Goal: Task Accomplishment & Management: Manage account settings

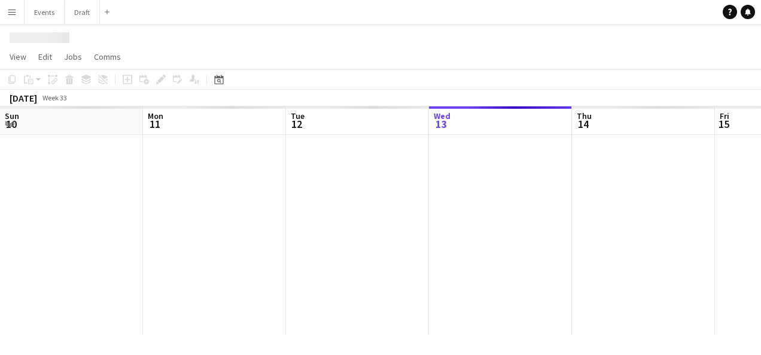
scroll to position [0, 286]
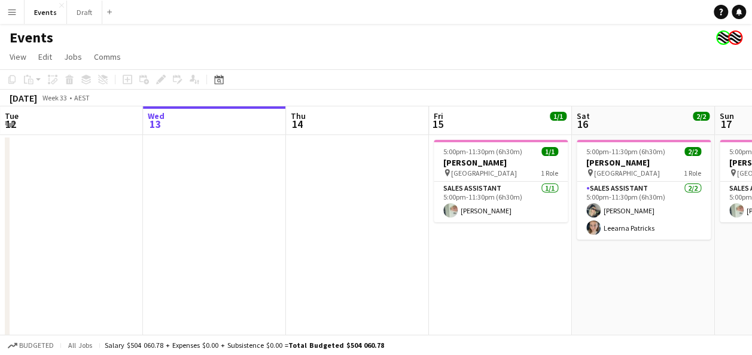
click at [111, 12] on div "Add" at bounding box center [109, 12] width 14 height 24
click at [107, 12] on app-icon "Add" at bounding box center [109, 12] width 5 height 5
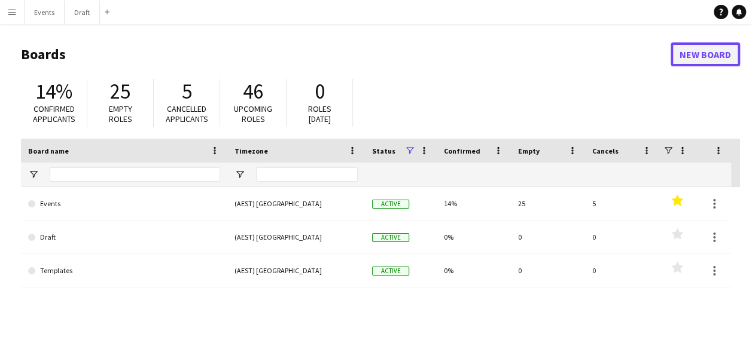
click at [449, 57] on link "New Board" at bounding box center [705, 54] width 69 height 24
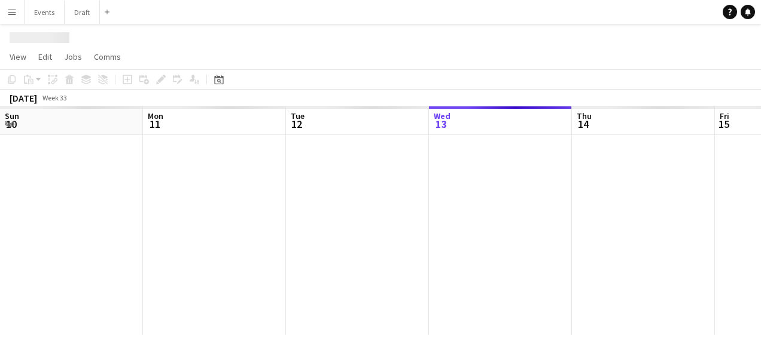
scroll to position [0, 286]
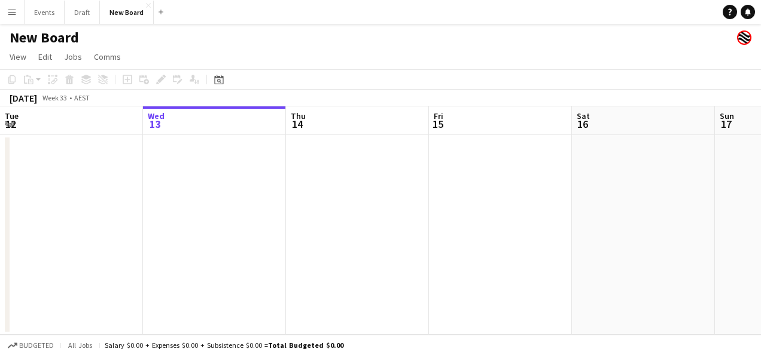
drag, startPoint x: 121, startPoint y: 13, endPoint x: 475, endPoint y: 51, distance: 356.2
click at [449, 51] on app-page-menu "View Day view expanded Day view collapsed Month view Date picker Jump to [DATE]…" at bounding box center [380, 58] width 761 height 23
click at [7, 11] on button "Menu" at bounding box center [12, 12] width 24 height 24
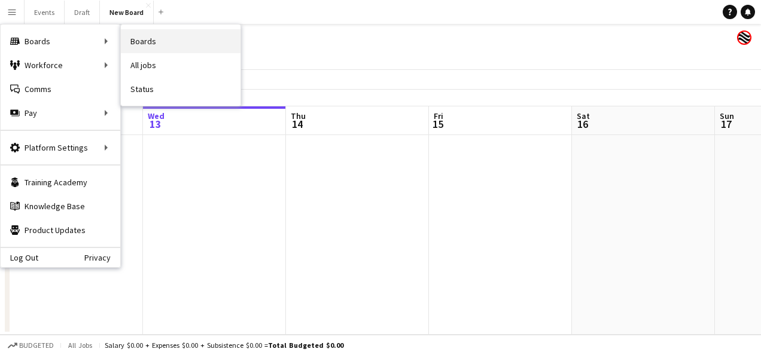
click at [188, 43] on link "Boards" at bounding box center [181, 41] width 120 height 24
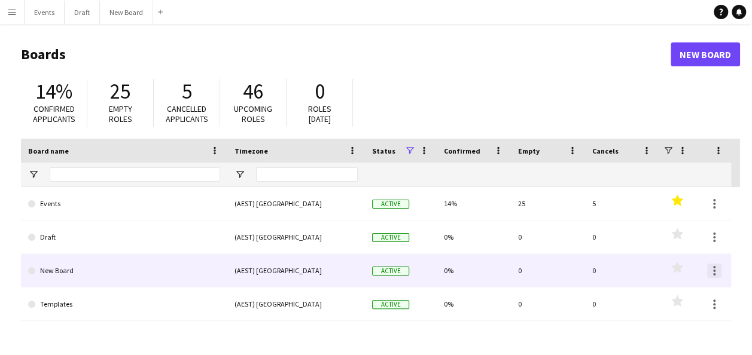
click at [449, 273] on div at bounding box center [714, 274] width 2 height 2
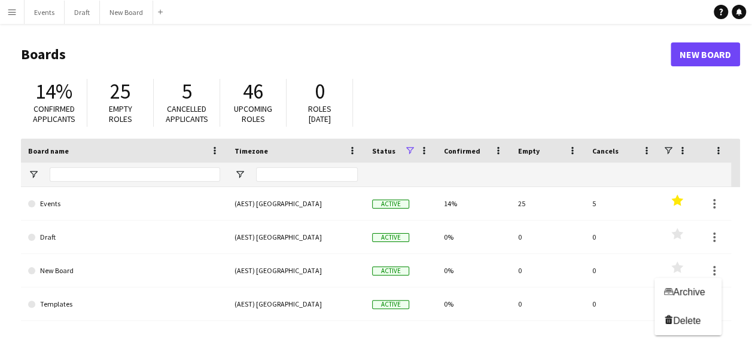
click at [108, 266] on div at bounding box center [376, 177] width 752 height 355
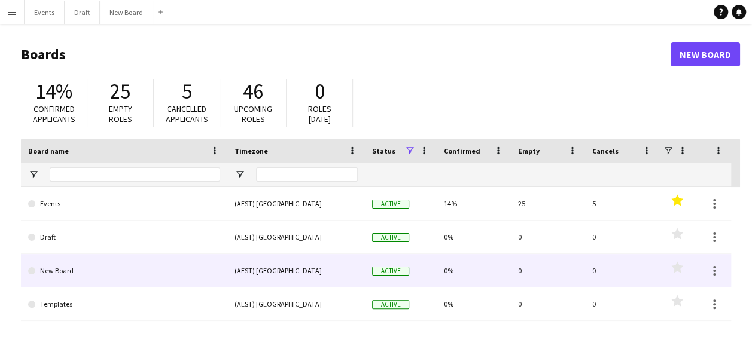
click at [51, 268] on link "New Board" at bounding box center [124, 271] width 192 height 34
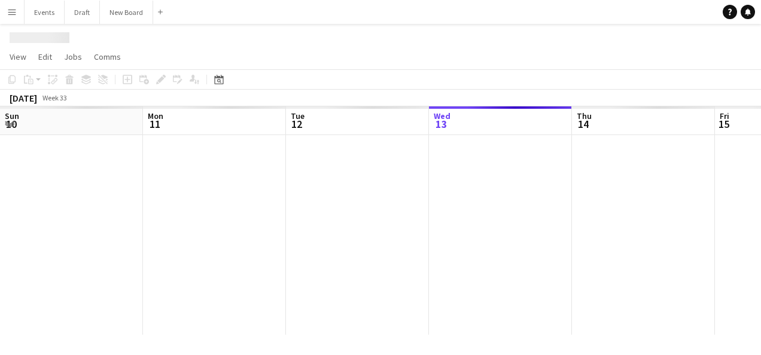
scroll to position [0, 286]
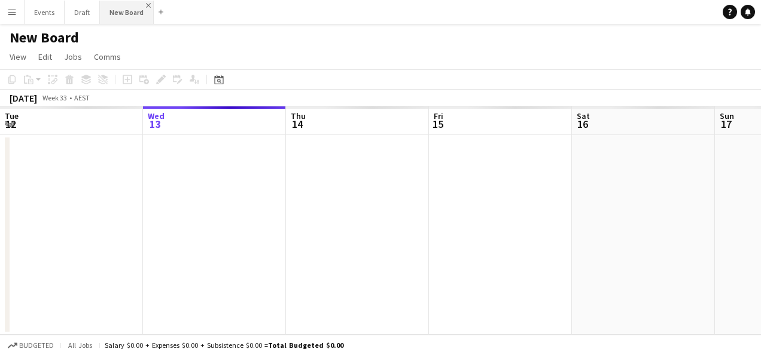
click at [146, 5] on app-icon "Close" at bounding box center [148, 5] width 5 height 5
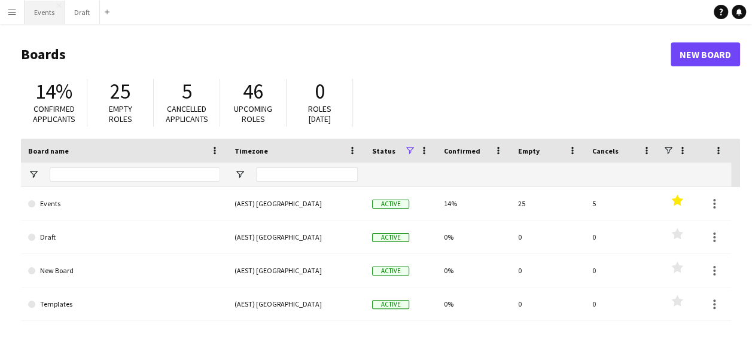
click at [50, 17] on button "Events Close" at bounding box center [45, 12] width 40 height 23
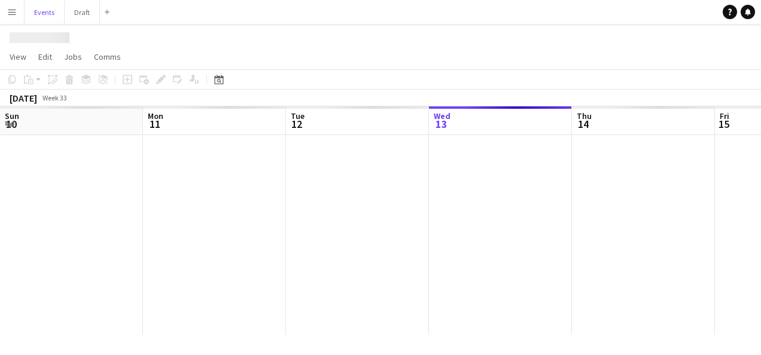
scroll to position [0, 286]
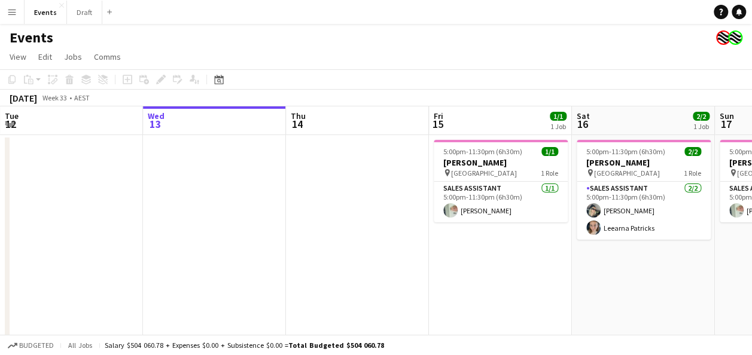
click at [17, 14] on button "Menu" at bounding box center [12, 12] width 24 height 24
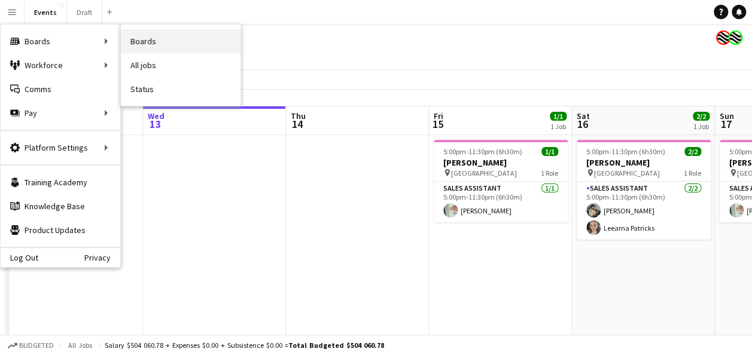
click at [151, 49] on link "Boards" at bounding box center [181, 41] width 120 height 24
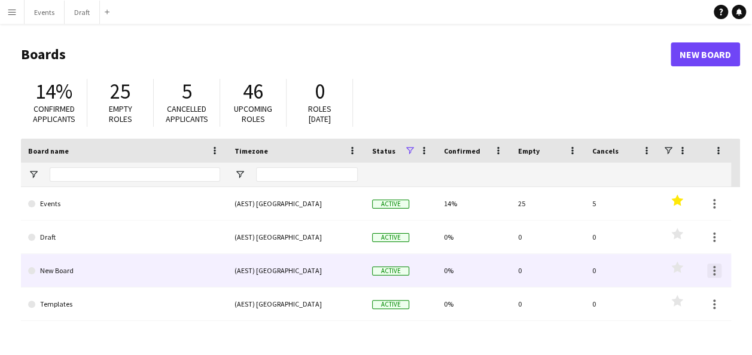
click at [449, 270] on div at bounding box center [714, 271] width 14 height 14
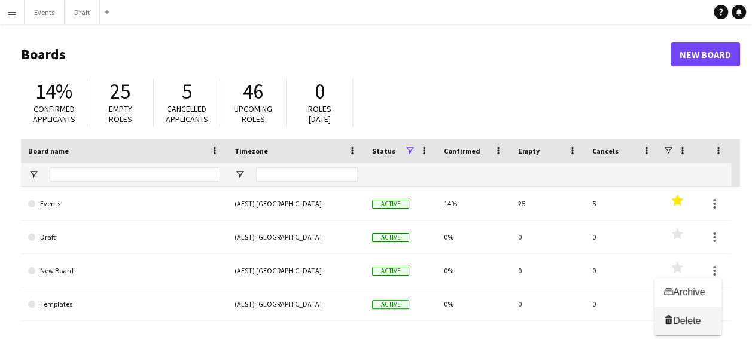
click at [449, 326] on span "Delete" at bounding box center [687, 321] width 28 height 10
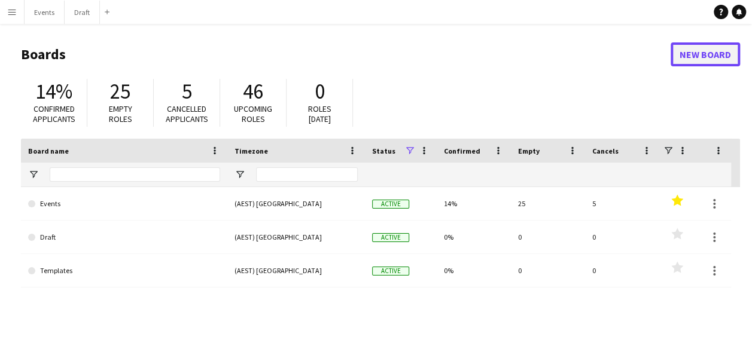
click at [449, 57] on link "New Board" at bounding box center [705, 54] width 69 height 24
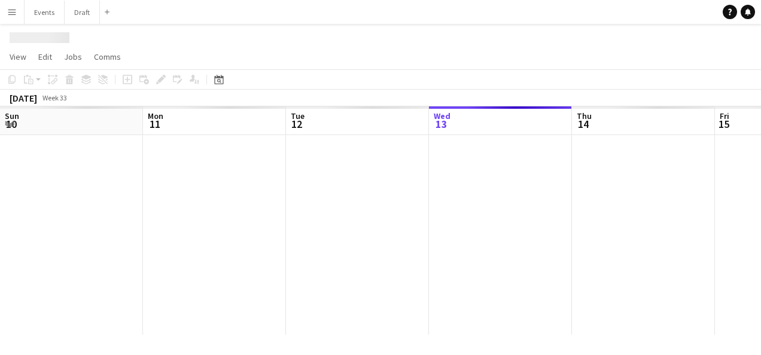
scroll to position [0, 286]
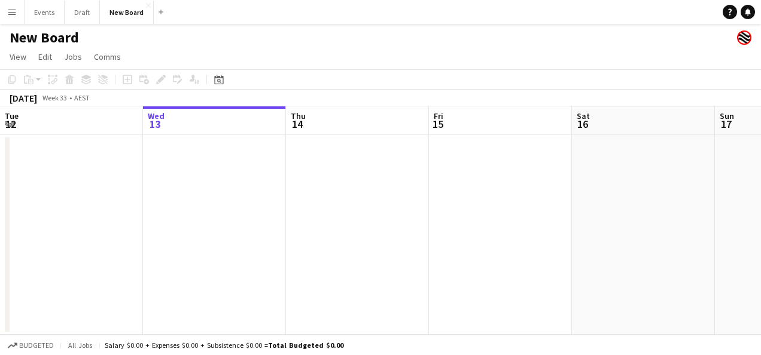
click at [76, 36] on h1 "New Board" at bounding box center [44, 38] width 69 height 18
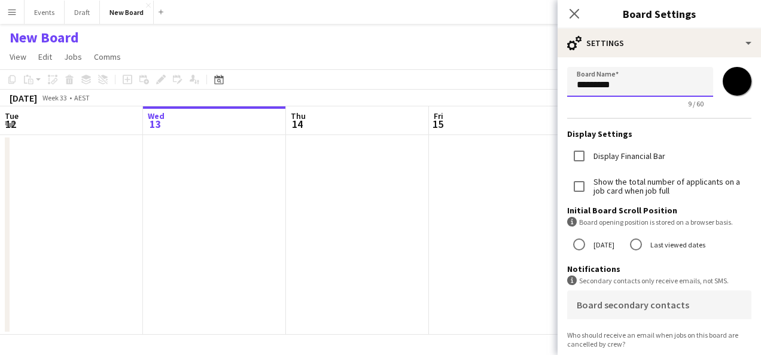
click at [449, 83] on input "*********" at bounding box center [640, 82] width 146 height 30
type input "*"
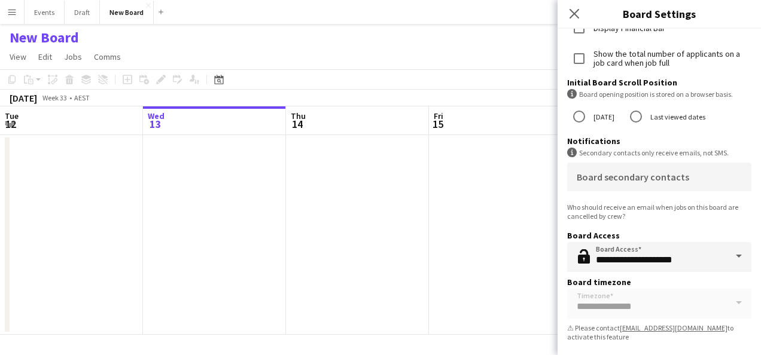
scroll to position [129, 0]
type input "********"
click at [449, 303] on form "**********" at bounding box center [659, 142] width 203 height 427
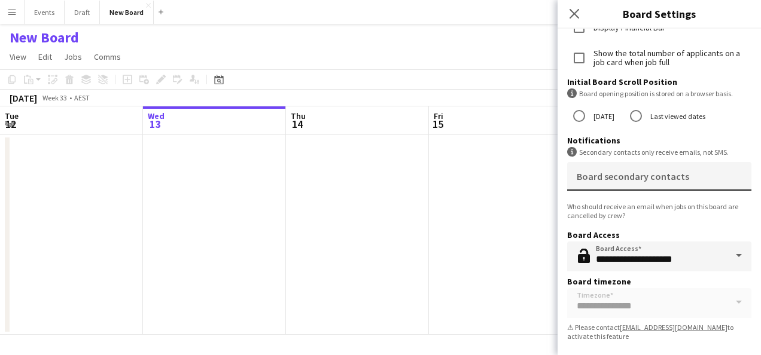
click at [449, 176] on mat-label "Board secondary contacts" at bounding box center [633, 177] width 112 height 12
click at [449, 176] on input "Board secondary contacts" at bounding box center [657, 180] width 160 height 9
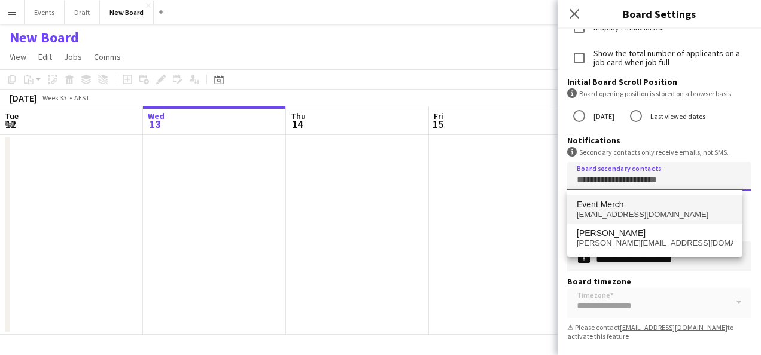
click at [449, 203] on span "Event Merch" at bounding box center [600, 205] width 47 height 10
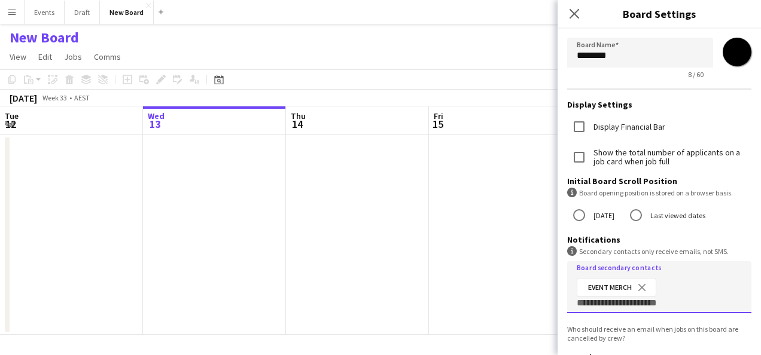
scroll to position [10, 0]
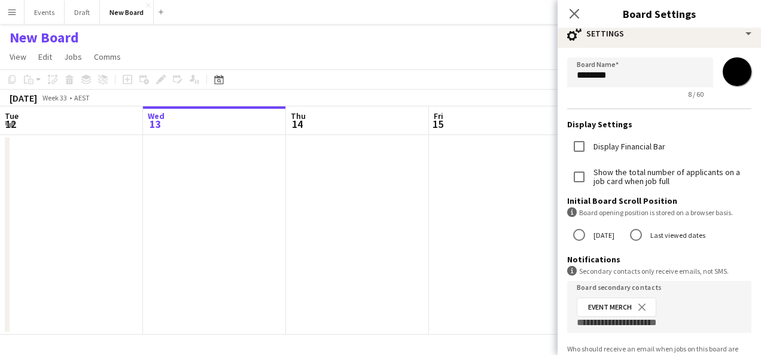
click at [449, 71] on input "*******" at bounding box center [737, 71] width 43 height 43
type input "*******"
click at [439, 187] on app-date-cell at bounding box center [500, 235] width 143 height 200
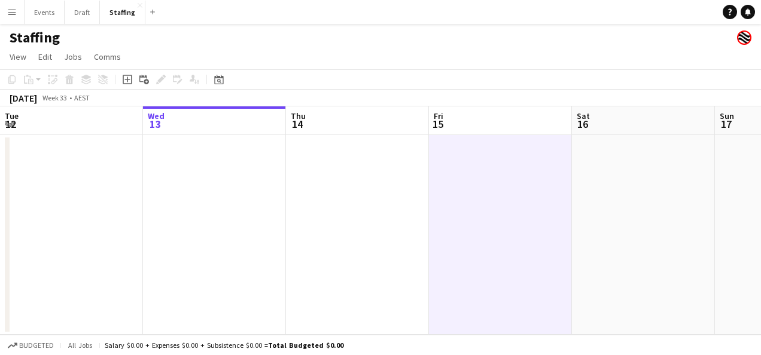
click at [12, 13] on app-icon "Menu" at bounding box center [12, 12] width 10 height 10
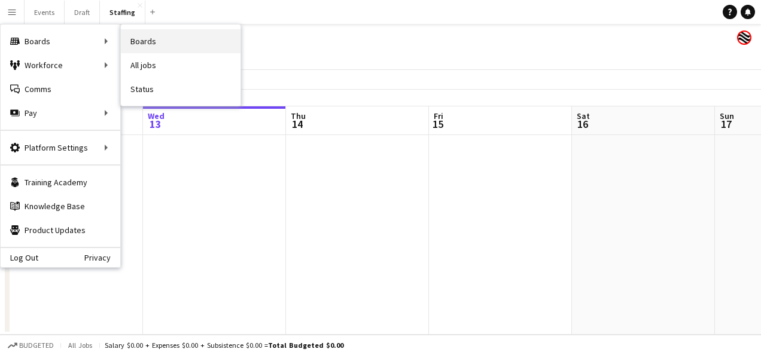
click at [162, 39] on link "Boards" at bounding box center [181, 41] width 120 height 24
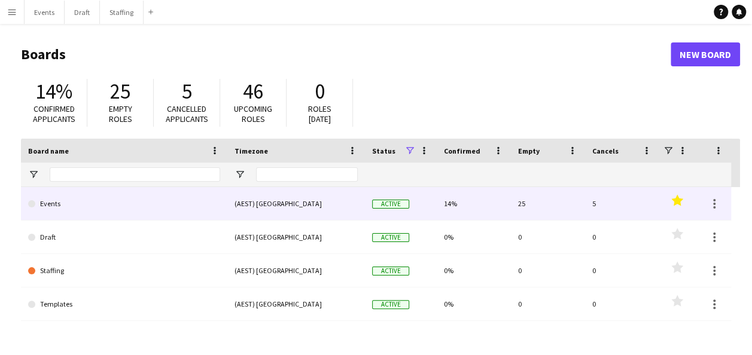
click at [53, 205] on link "Events" at bounding box center [124, 204] width 192 height 34
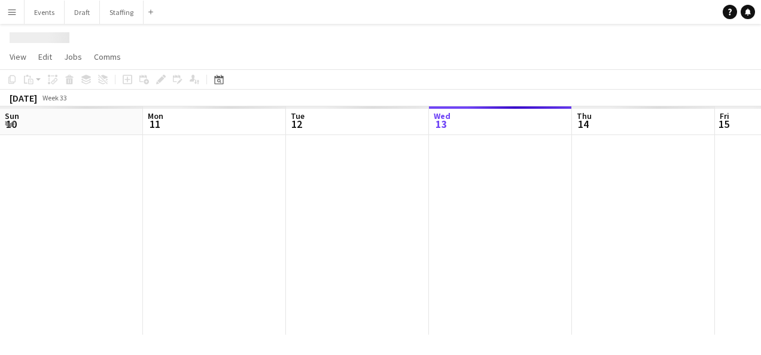
scroll to position [0, 286]
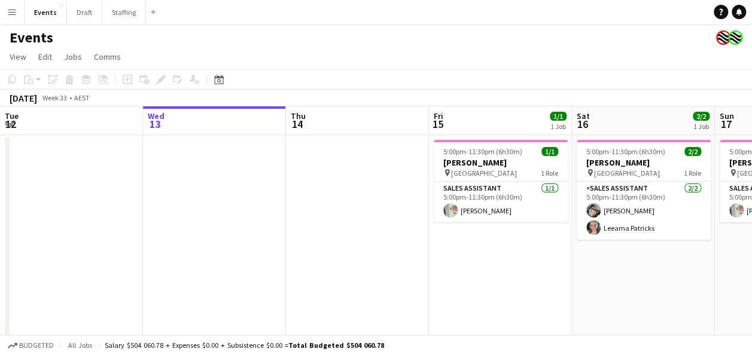
click at [41, 35] on h1 "Events" at bounding box center [32, 38] width 44 height 18
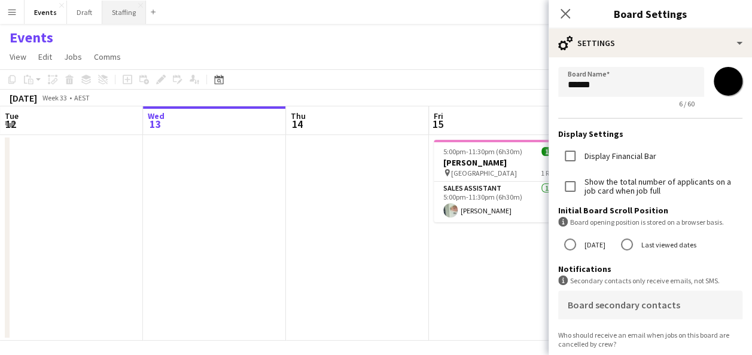
click at [109, 10] on button "Staffing Close" at bounding box center [124, 12] width 44 height 23
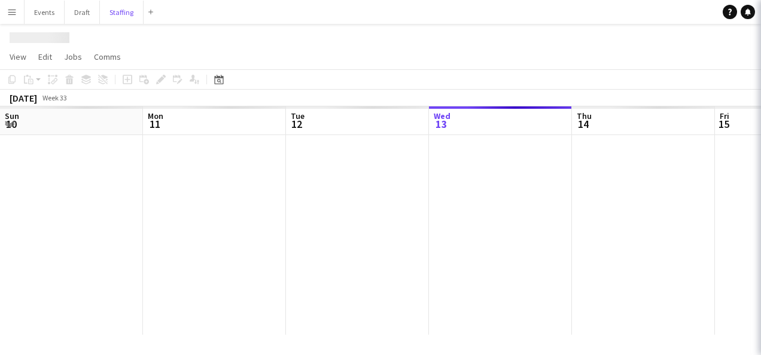
scroll to position [0, 286]
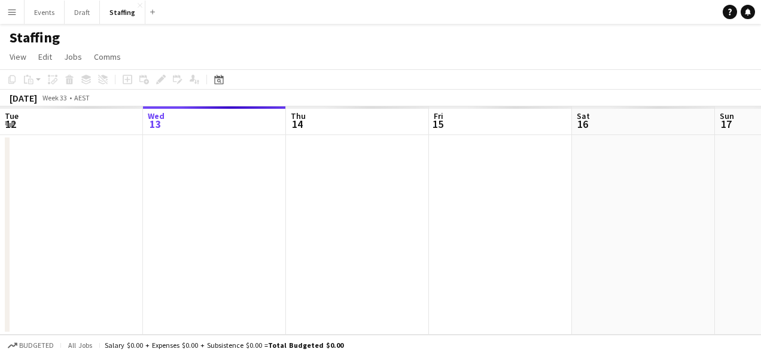
click at [39, 41] on h1 "Staffing" at bounding box center [35, 38] width 50 height 18
click at [47, 37] on h1 "Staffing" at bounding box center [35, 38] width 50 height 18
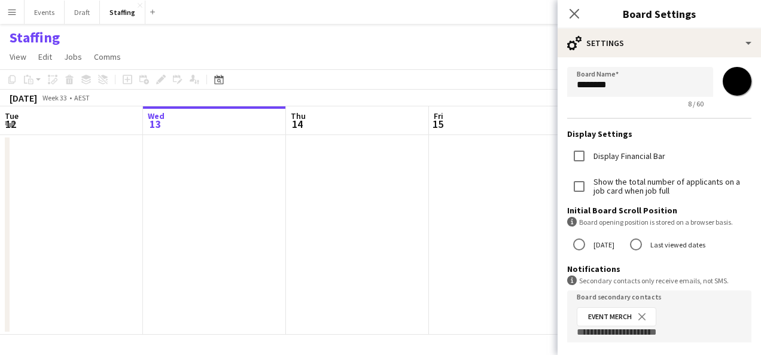
click at [265, 47] on app-page-menu "View Day view expanded Day view collapsed Month view Date picker Jump to [DATE]…" at bounding box center [380, 58] width 761 height 23
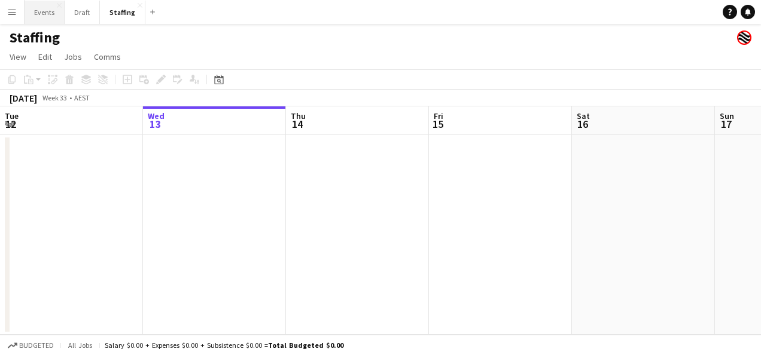
click at [48, 8] on button "Events Close" at bounding box center [45, 12] width 40 height 23
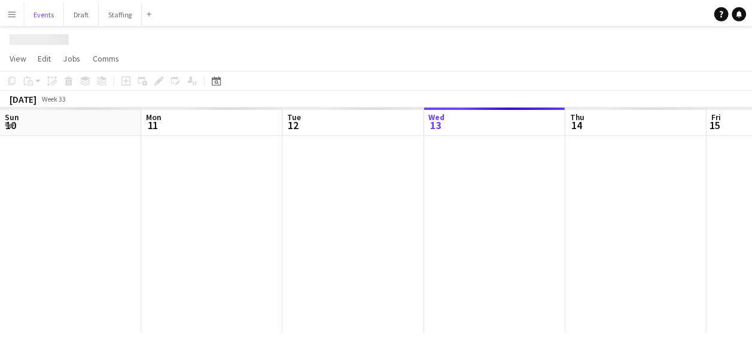
scroll to position [0, 286]
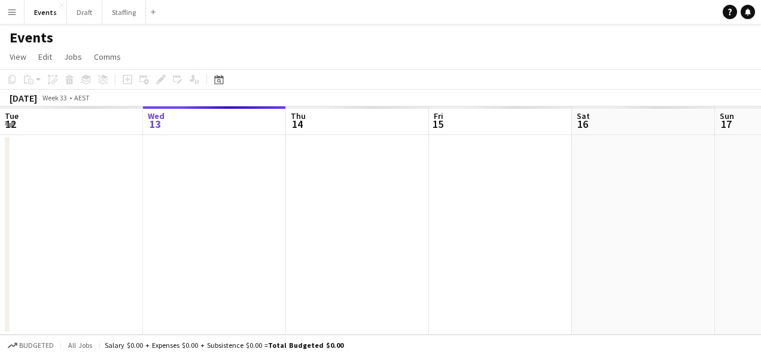
click at [37, 38] on h1 "Events" at bounding box center [32, 38] width 44 height 18
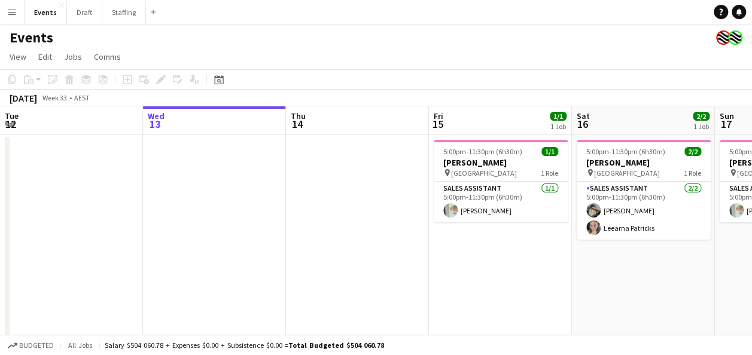
click at [41, 36] on h1 "Events" at bounding box center [32, 38] width 44 height 18
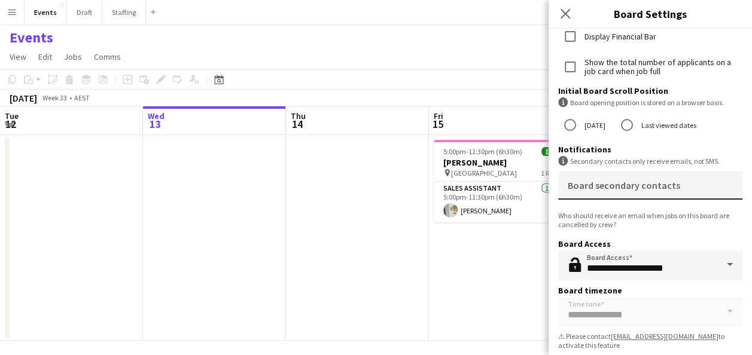
scroll to position [129, 0]
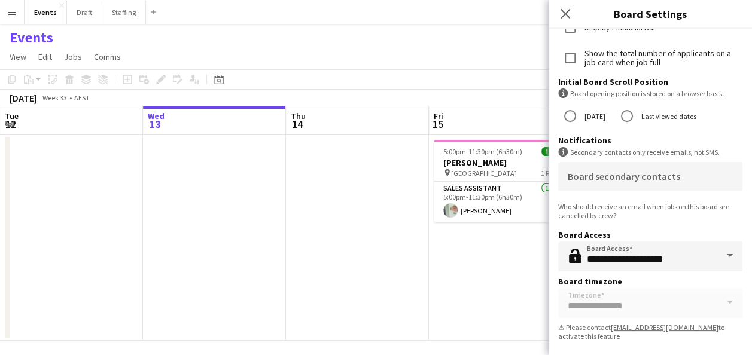
click at [382, 51] on app-page-menu "View Day view expanded Day view collapsed Month view Date picker Jump to [DATE]…" at bounding box center [376, 58] width 752 height 23
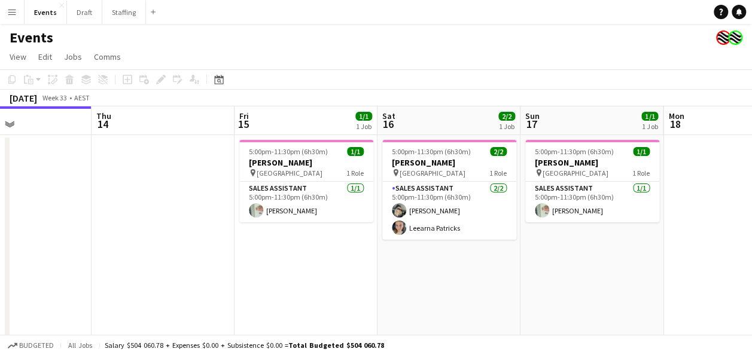
drag, startPoint x: 450, startPoint y: 276, endPoint x: 252, endPoint y: 266, distance: 198.3
click at [254, 266] on app-calendar-viewport "Sun 10 10/10 1 Job Mon 11 Tue 12 Wed 13 Thu 14 Fri 15 1/1 1 Job Sat 16 2/2 1 Jo…" at bounding box center [376, 223] width 752 height 235
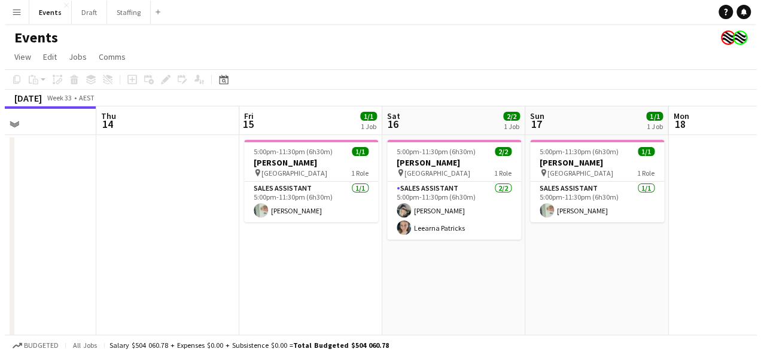
scroll to position [0, 482]
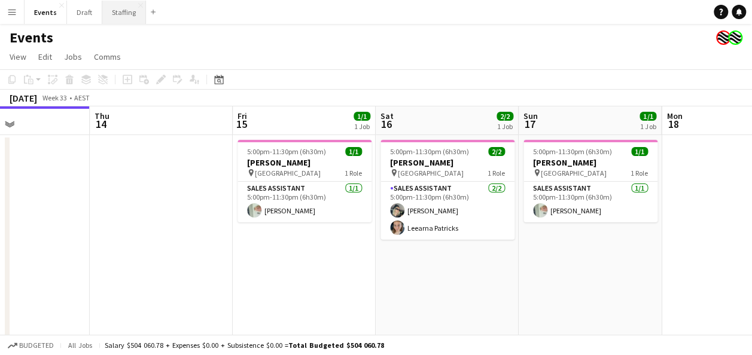
click at [108, 17] on button "Staffing Close" at bounding box center [124, 12] width 44 height 23
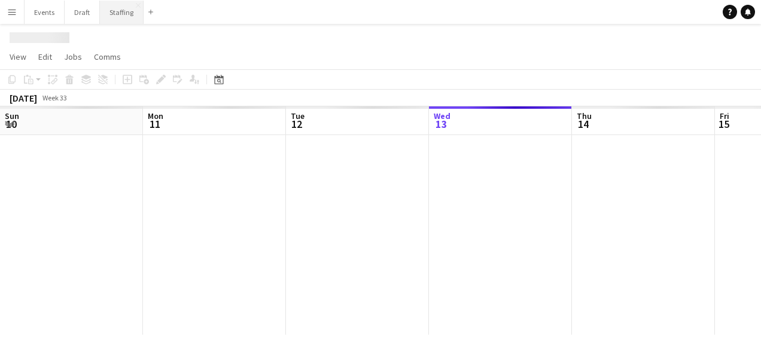
scroll to position [0, 286]
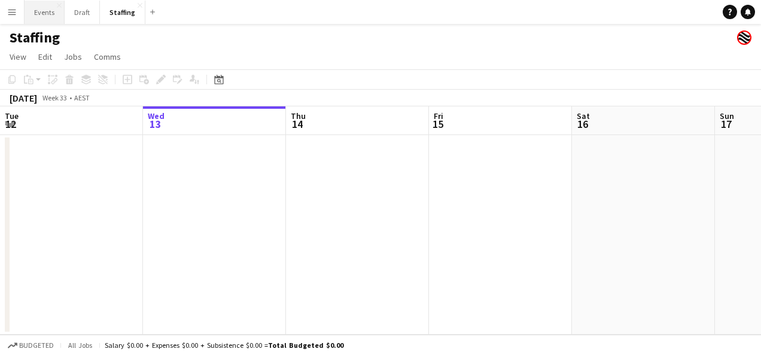
click at [47, 11] on button "Events Close" at bounding box center [45, 12] width 40 height 23
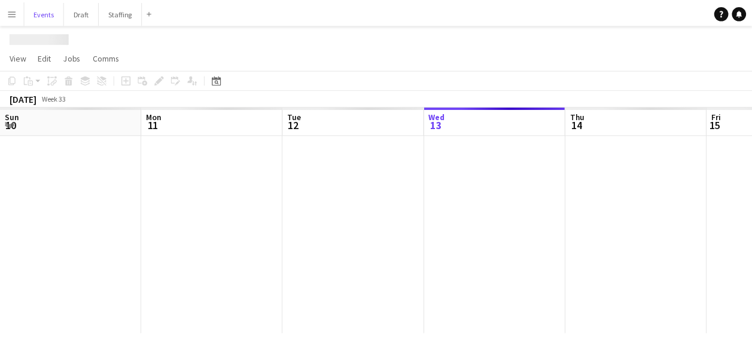
scroll to position [0, 286]
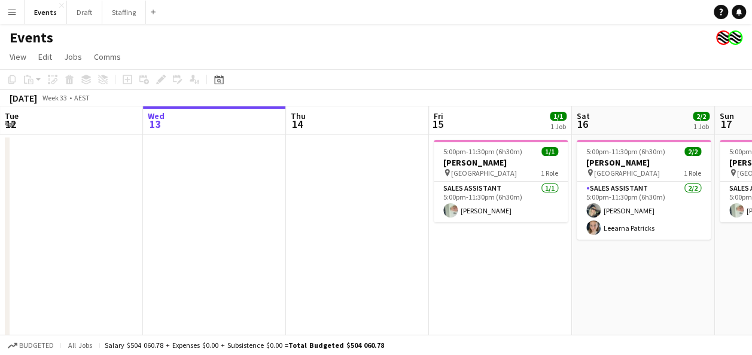
click at [13, 13] on app-icon "Menu" at bounding box center [12, 12] width 10 height 10
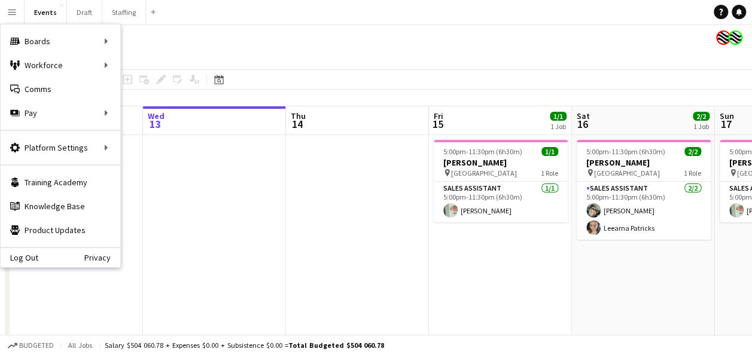
click at [287, 56] on app-page-menu "View Day view expanded Day view collapsed Month view Date picker Jump to [DATE]…" at bounding box center [376, 58] width 752 height 23
